Goal: Find specific page/section

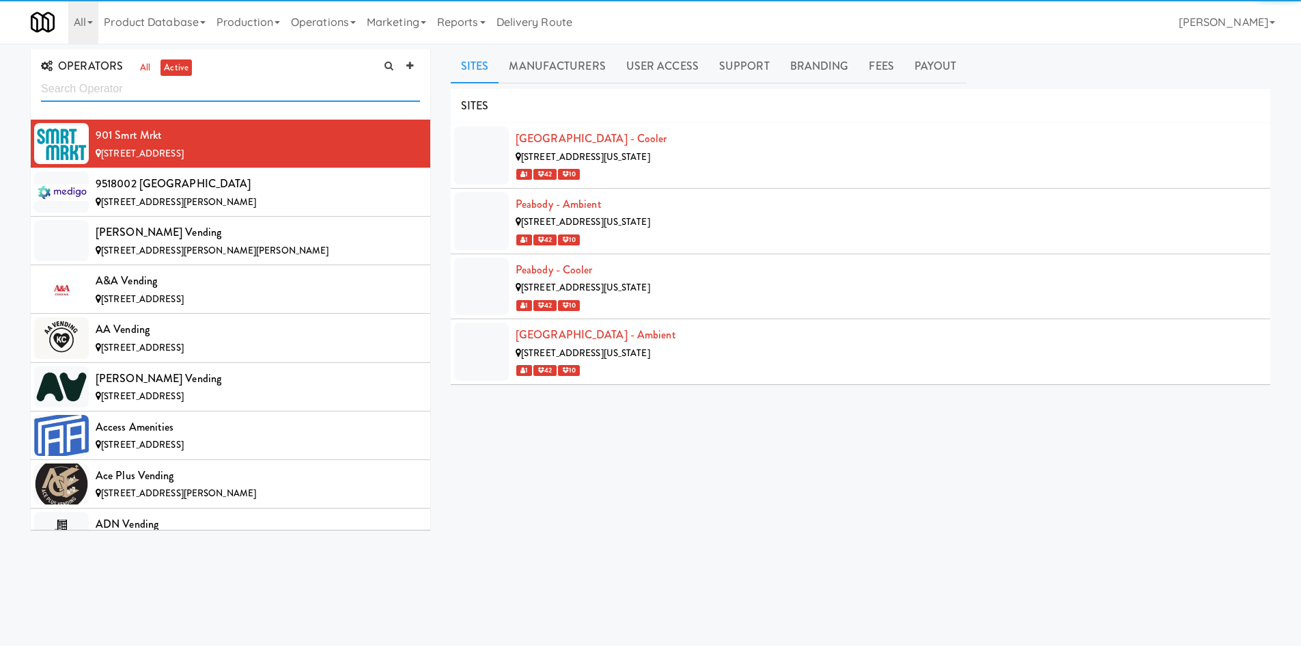
click at [252, 89] on input "text" at bounding box center [230, 89] width 379 height 25
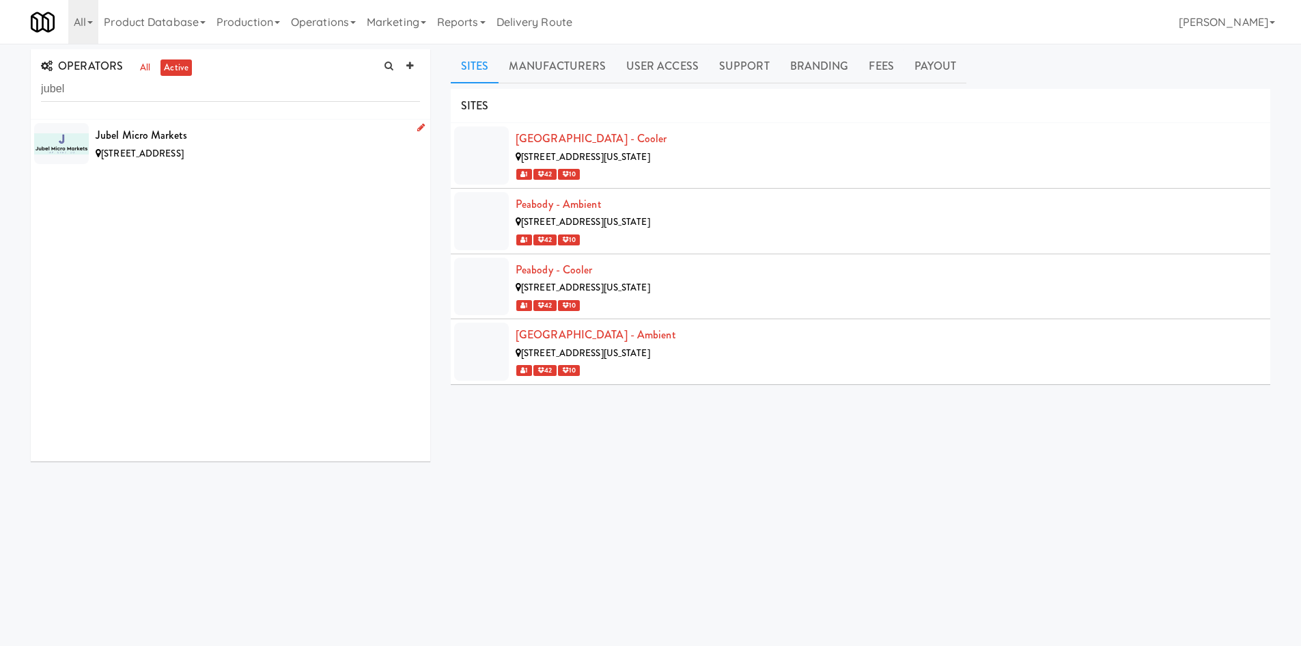
click at [258, 155] on div "[STREET_ADDRESS]" at bounding box center [258, 153] width 324 height 17
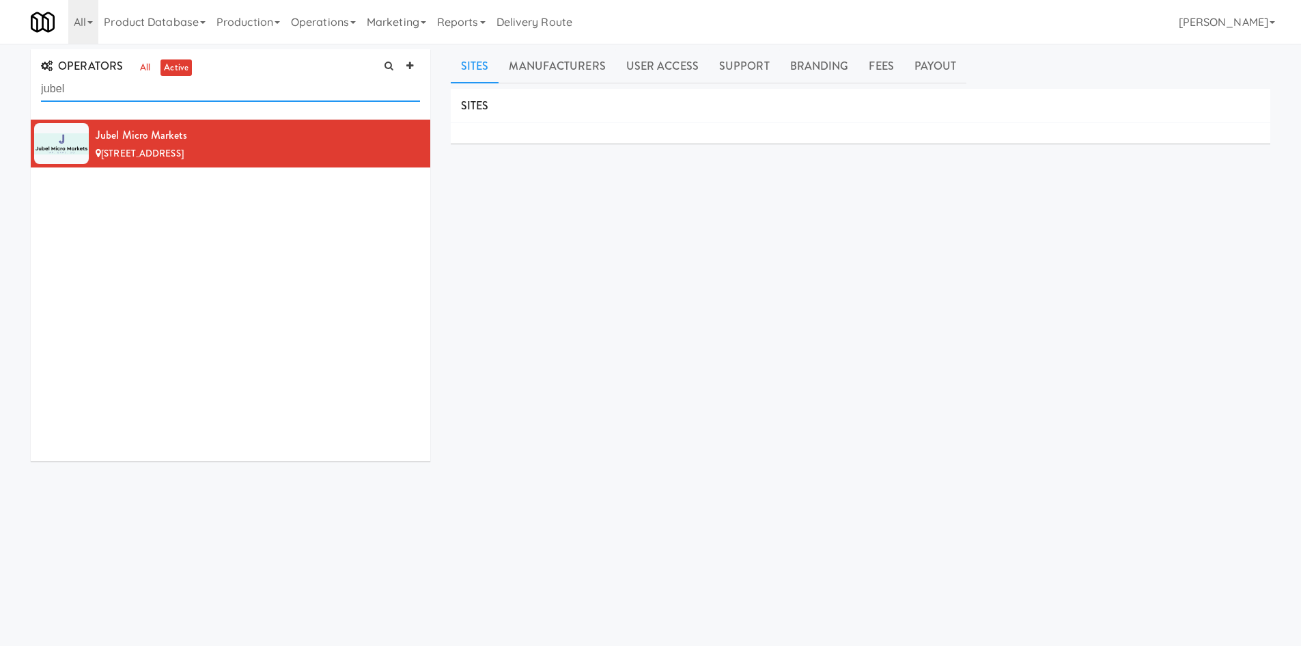
click at [309, 98] on input "jubel" at bounding box center [230, 89] width 379 height 25
type input "deep blue"
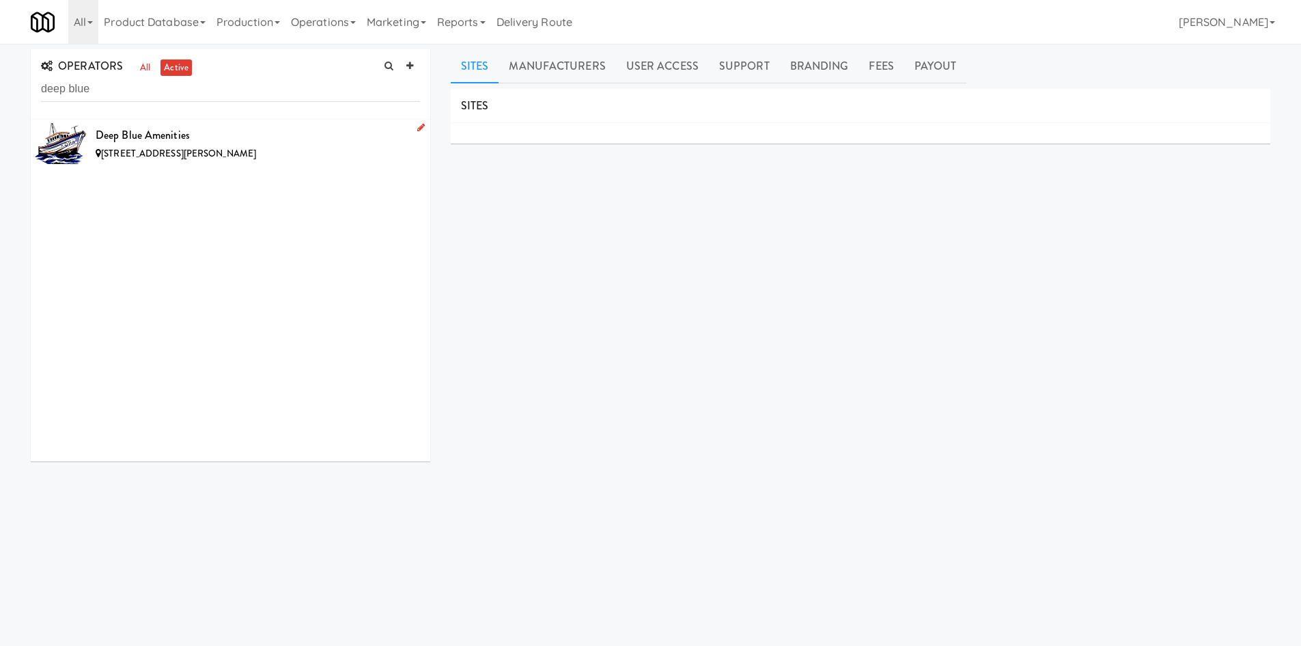
click at [277, 139] on div "Deep Blue Amenities" at bounding box center [258, 135] width 324 height 20
